Goal: Task Accomplishment & Management: Use online tool/utility

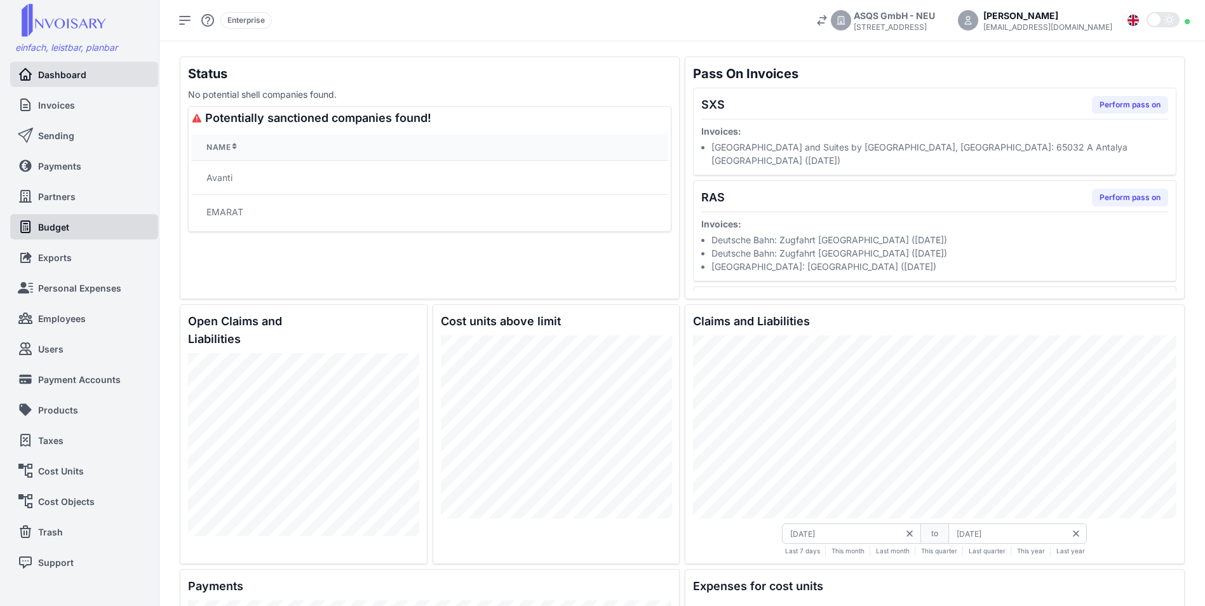
click at [81, 233] on link "Budget" at bounding box center [84, 226] width 133 height 25
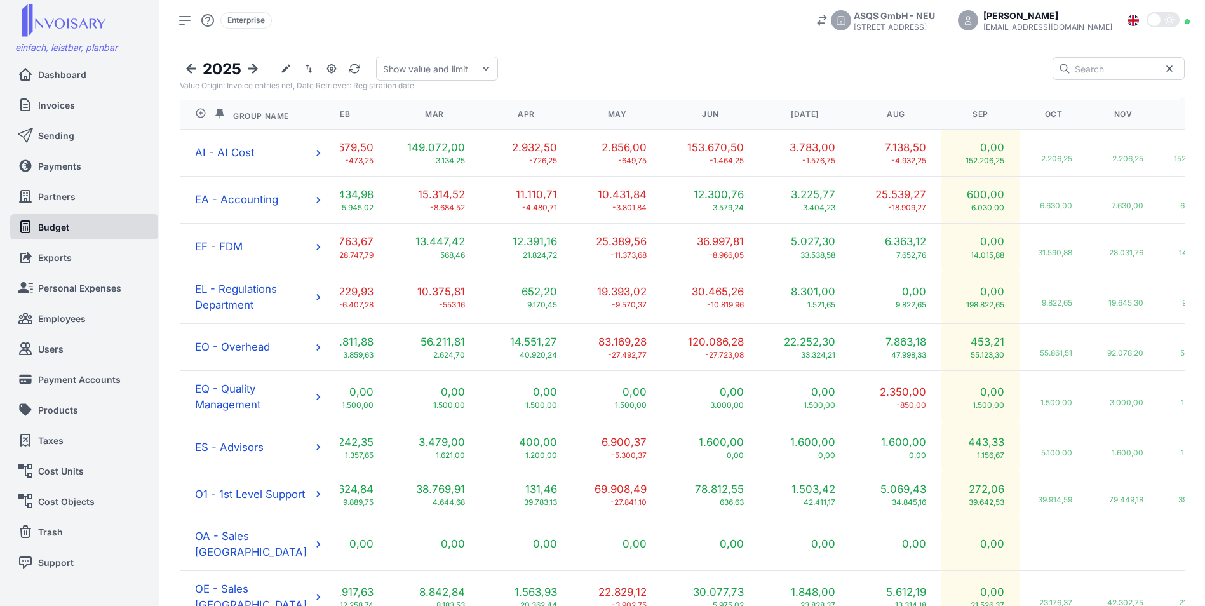
scroll to position [0, 238]
click at [220, 502] on span "O1 - 1st Level Support" at bounding box center [250, 494] width 110 height 16
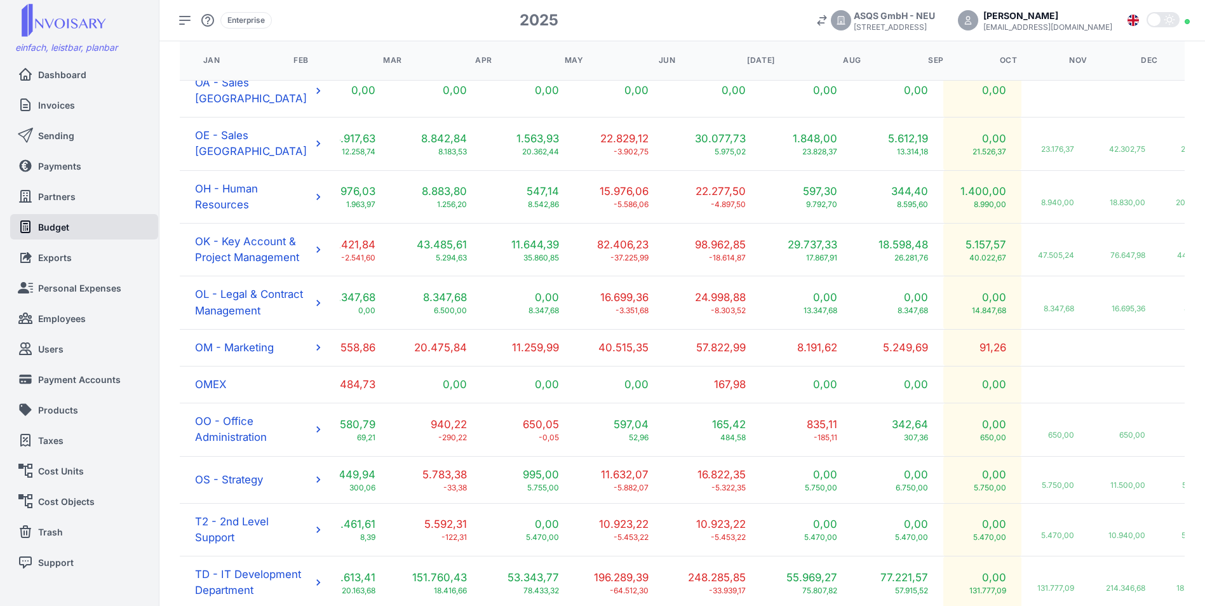
scroll to position [932, 0]
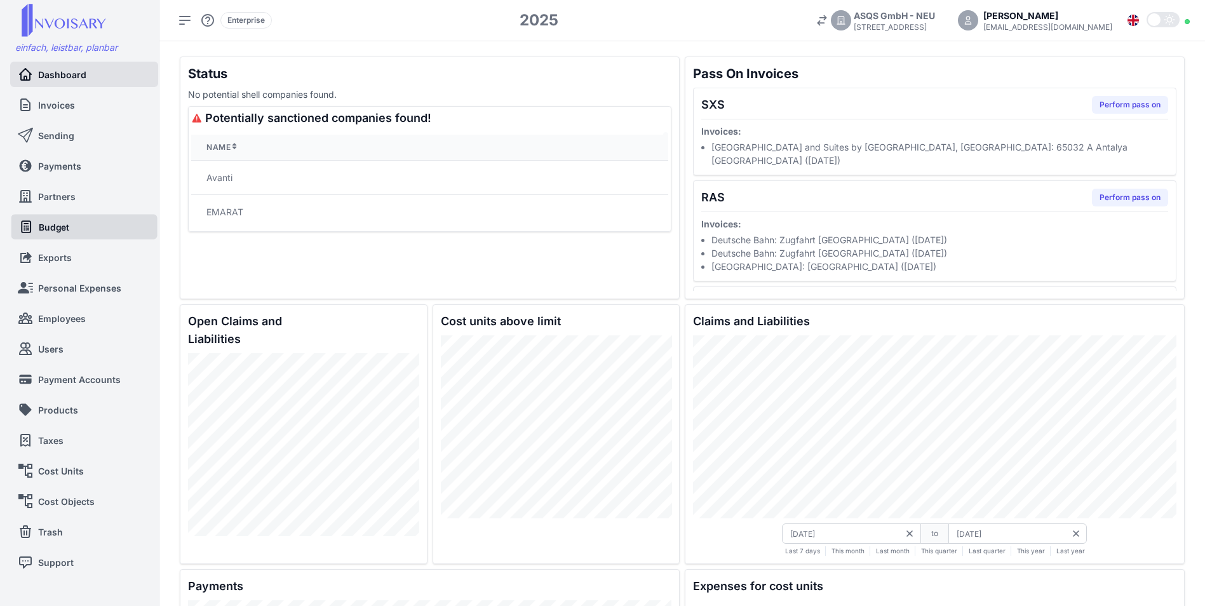
click at [58, 239] on nav "Dashboard Invoices Sending Payments Partners Budget Exports Personal Expenses E…" at bounding box center [84, 326] width 168 height 528
click at [62, 230] on span "Budget" at bounding box center [56, 226] width 30 height 13
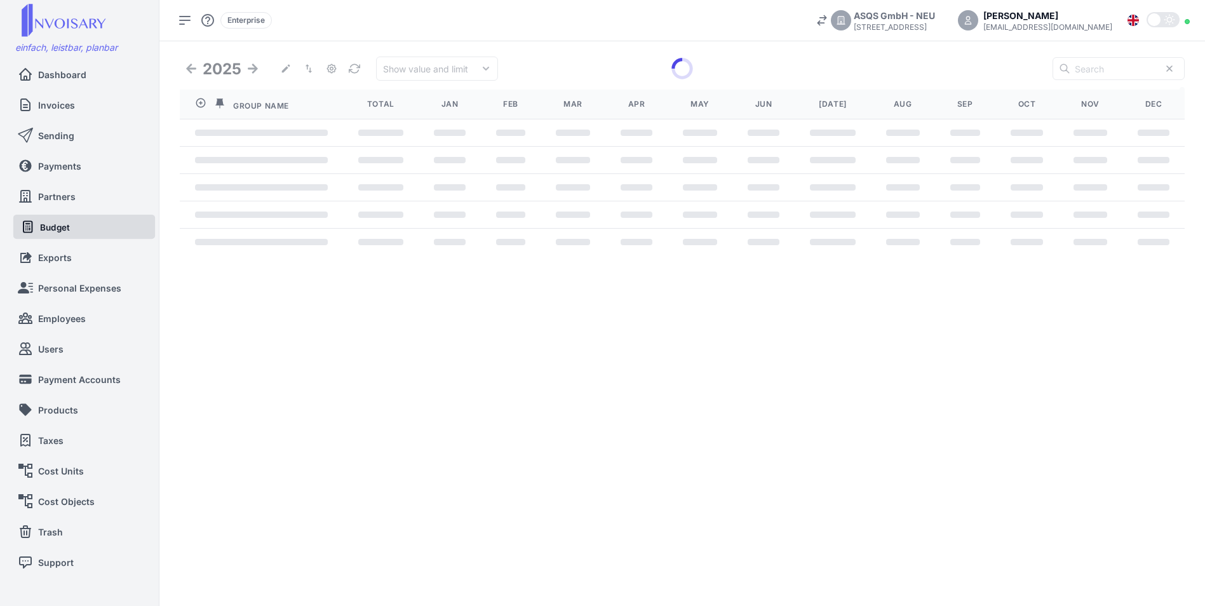
click at [62, 230] on span "Budget" at bounding box center [55, 226] width 30 height 13
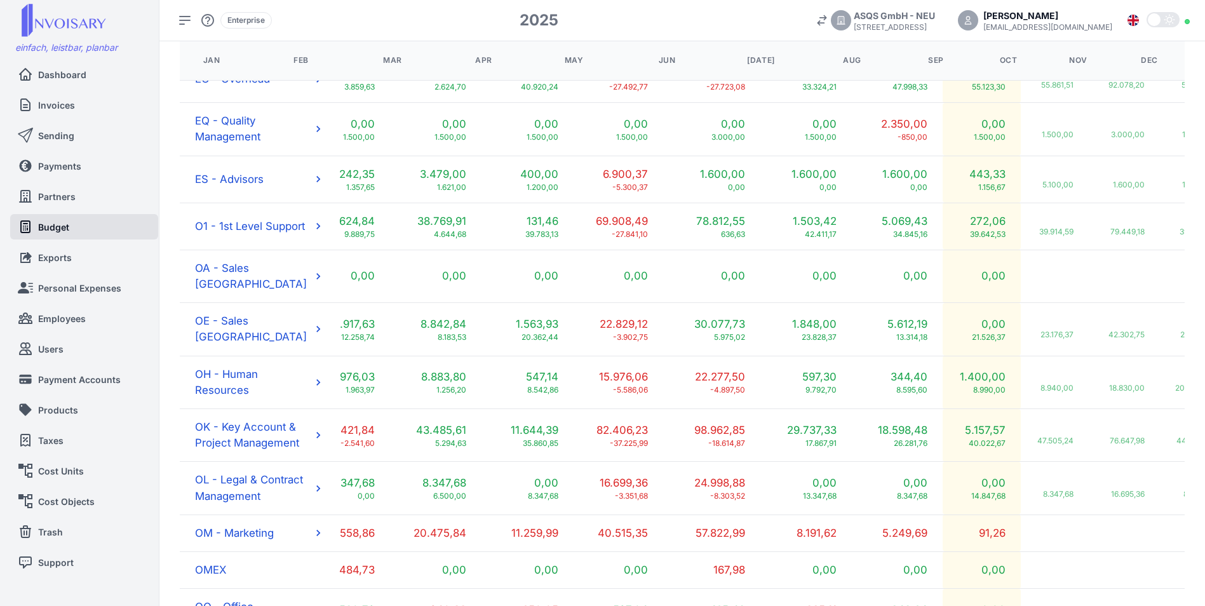
scroll to position [279, 0]
